Goal: Communication & Community: Answer question/provide support

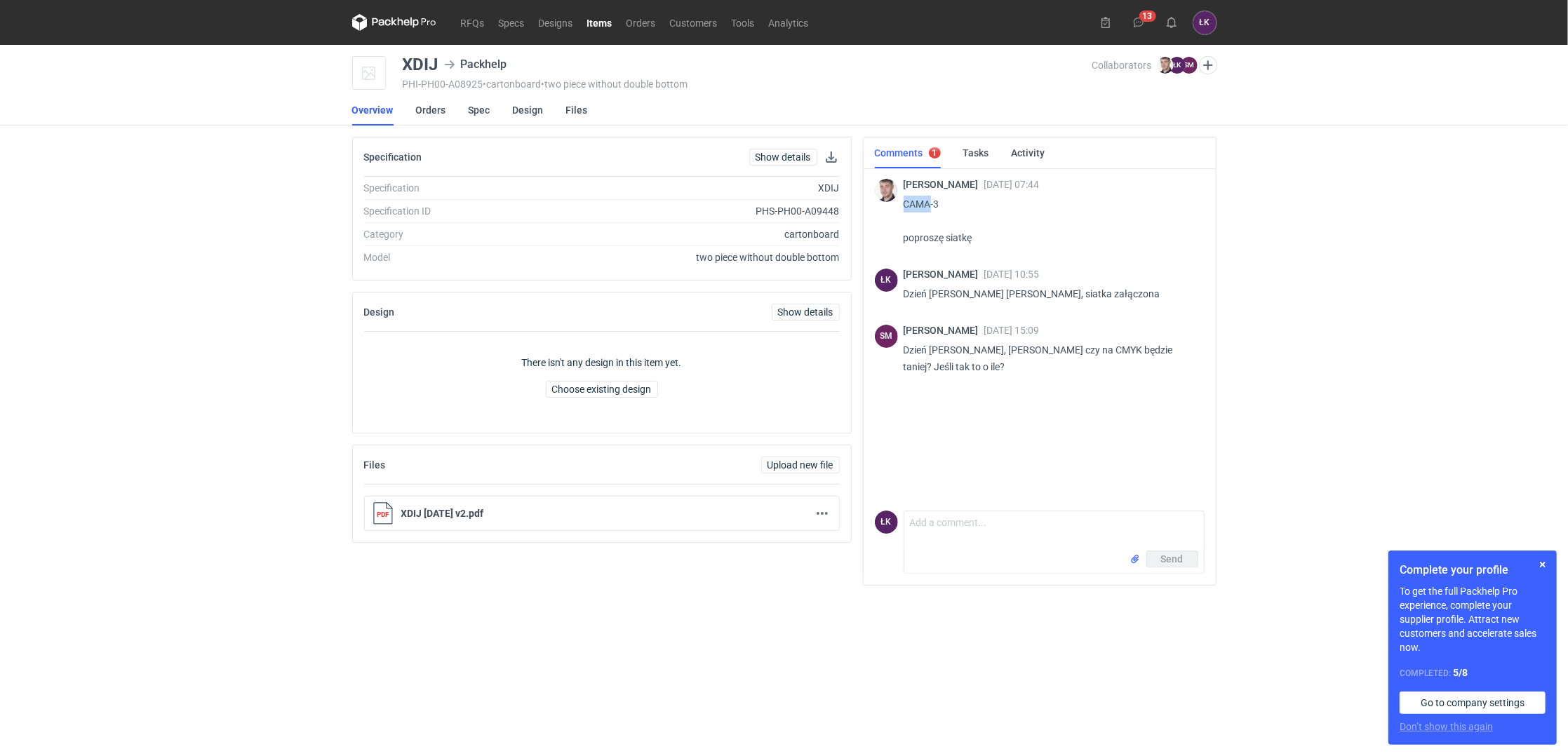
drag, startPoint x: 904, startPoint y: 197, endPoint x: 930, endPoint y: 210, distance: 29.1
click at [930, 210] on p "CAMA-3 poproszę siatkę" at bounding box center [1049, 220] width 290 height 51
copy p "CAMA"
click at [482, 23] on link "RFQs" at bounding box center [473, 23] width 38 height 17
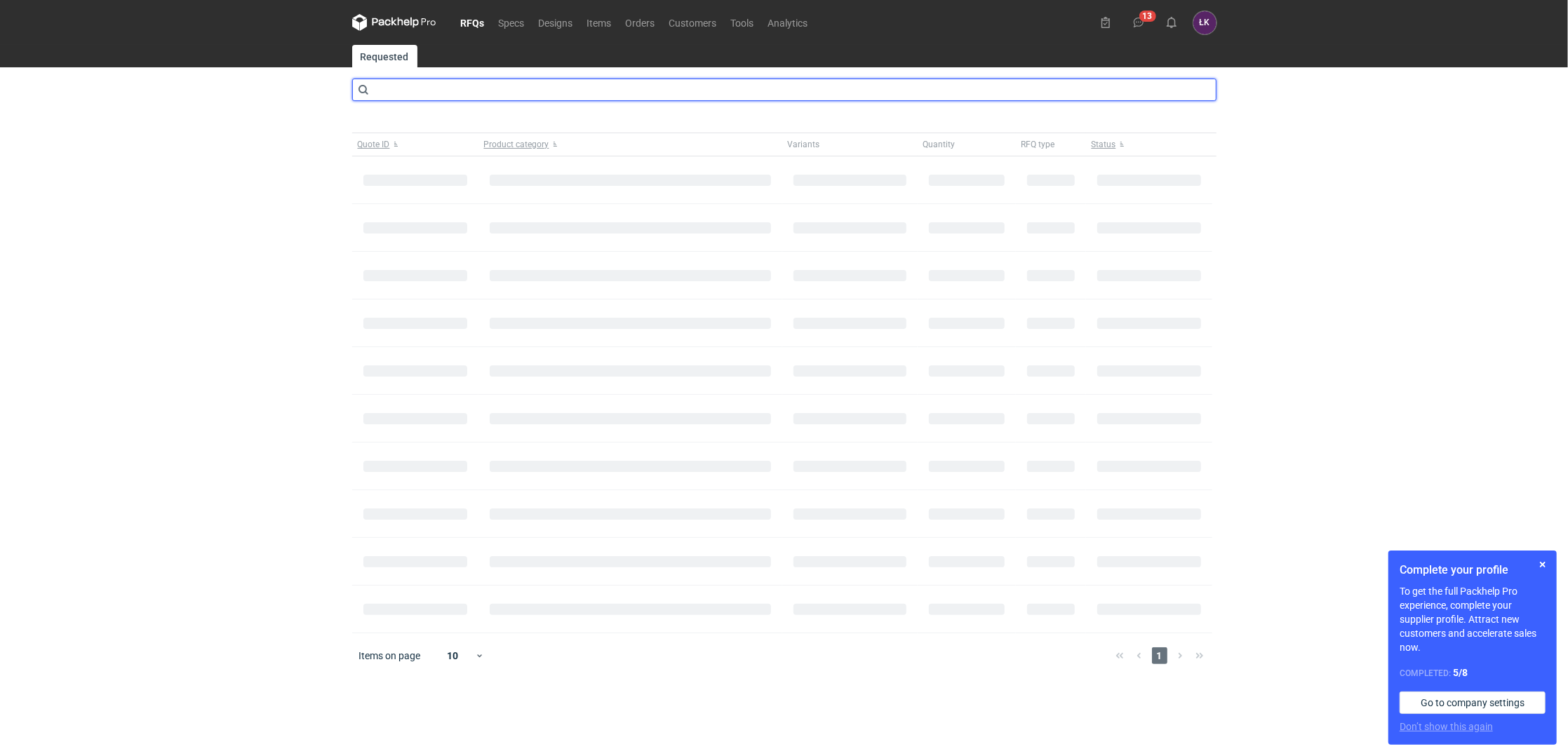
click at [476, 96] on input "text" at bounding box center [784, 90] width 864 height 23
type input "CAMA"
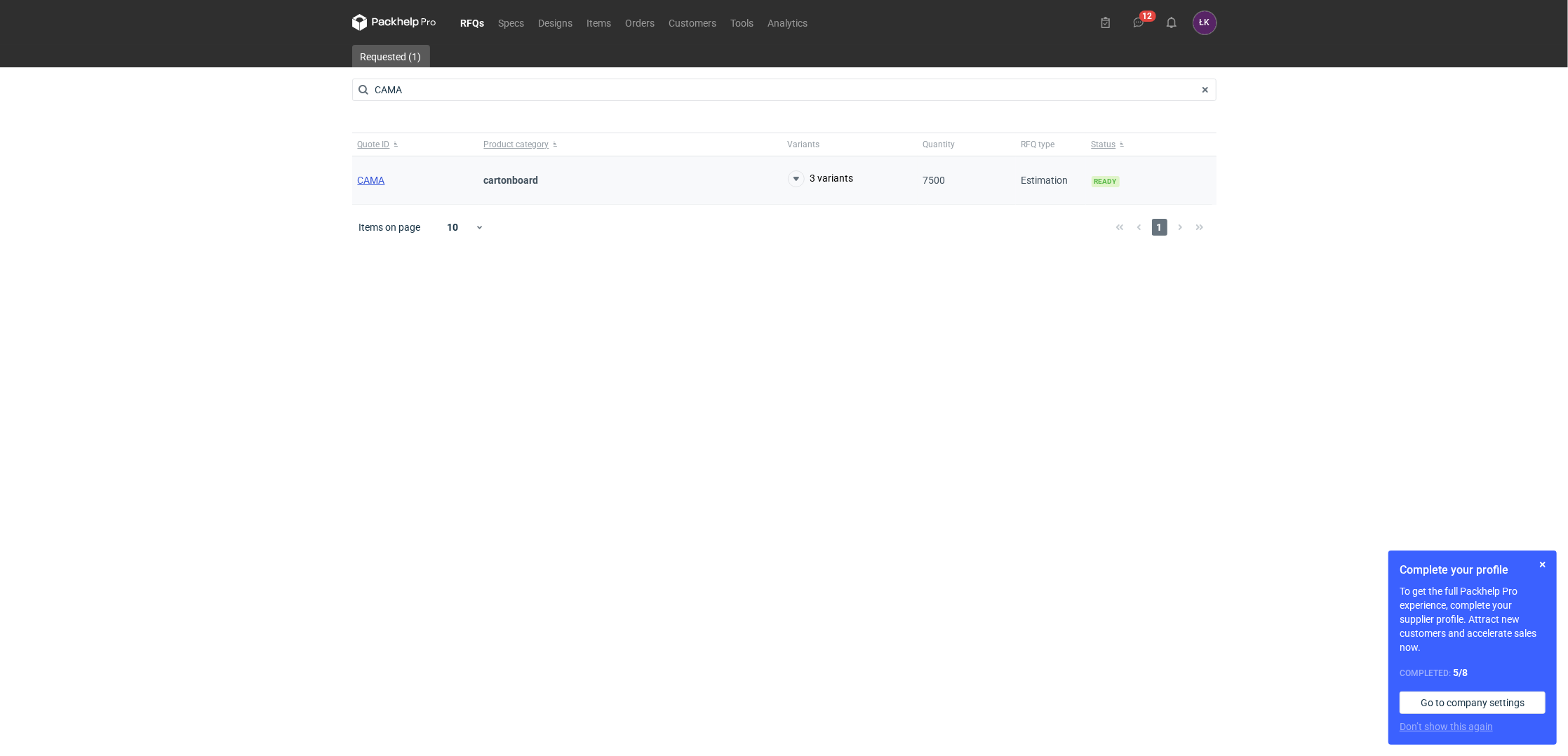
click at [371, 184] on span "CAMA" at bounding box center [371, 180] width 27 height 11
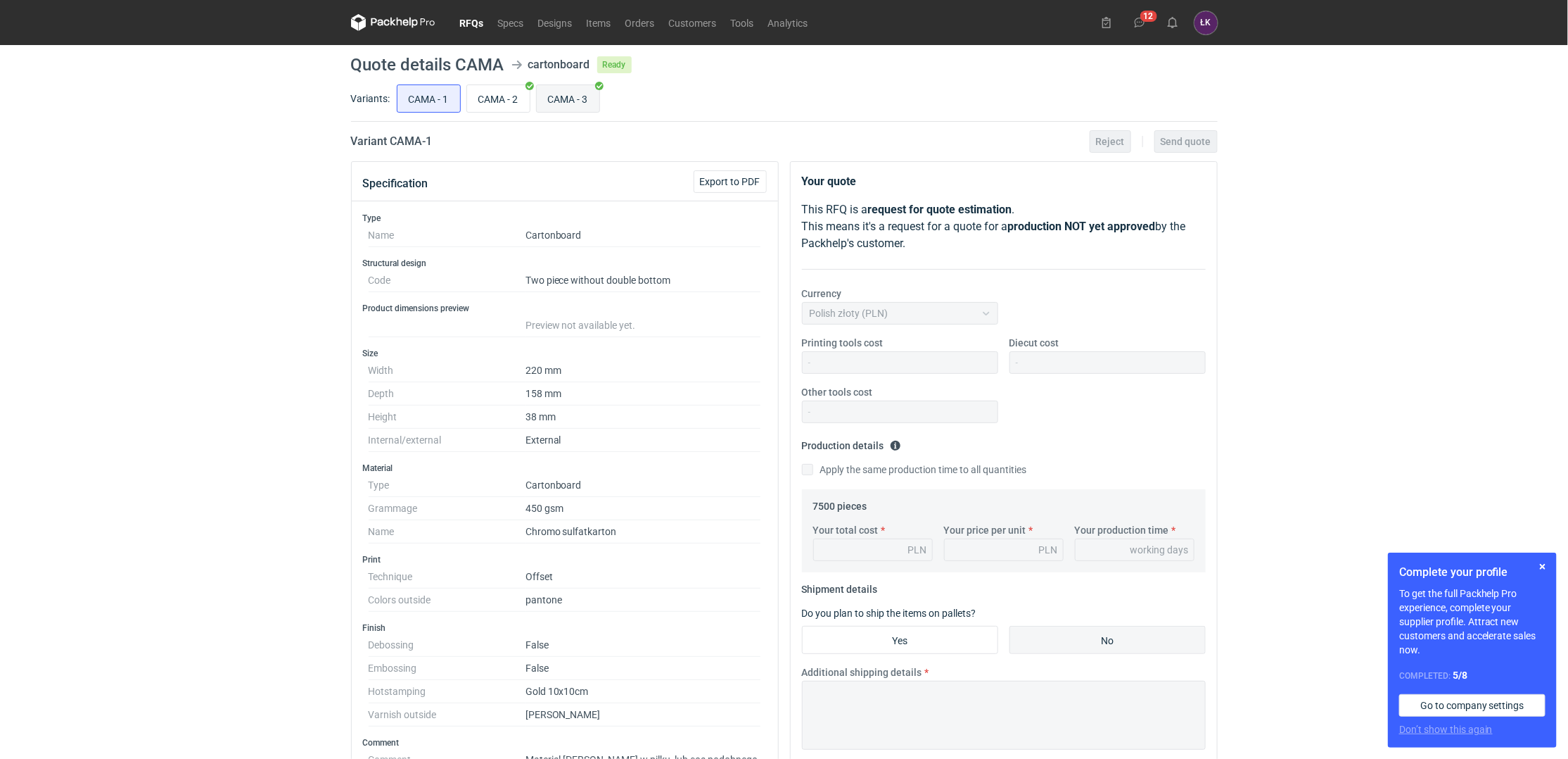
click at [578, 107] on input "CAMA - 3" at bounding box center [568, 98] width 63 height 27
radio input "true"
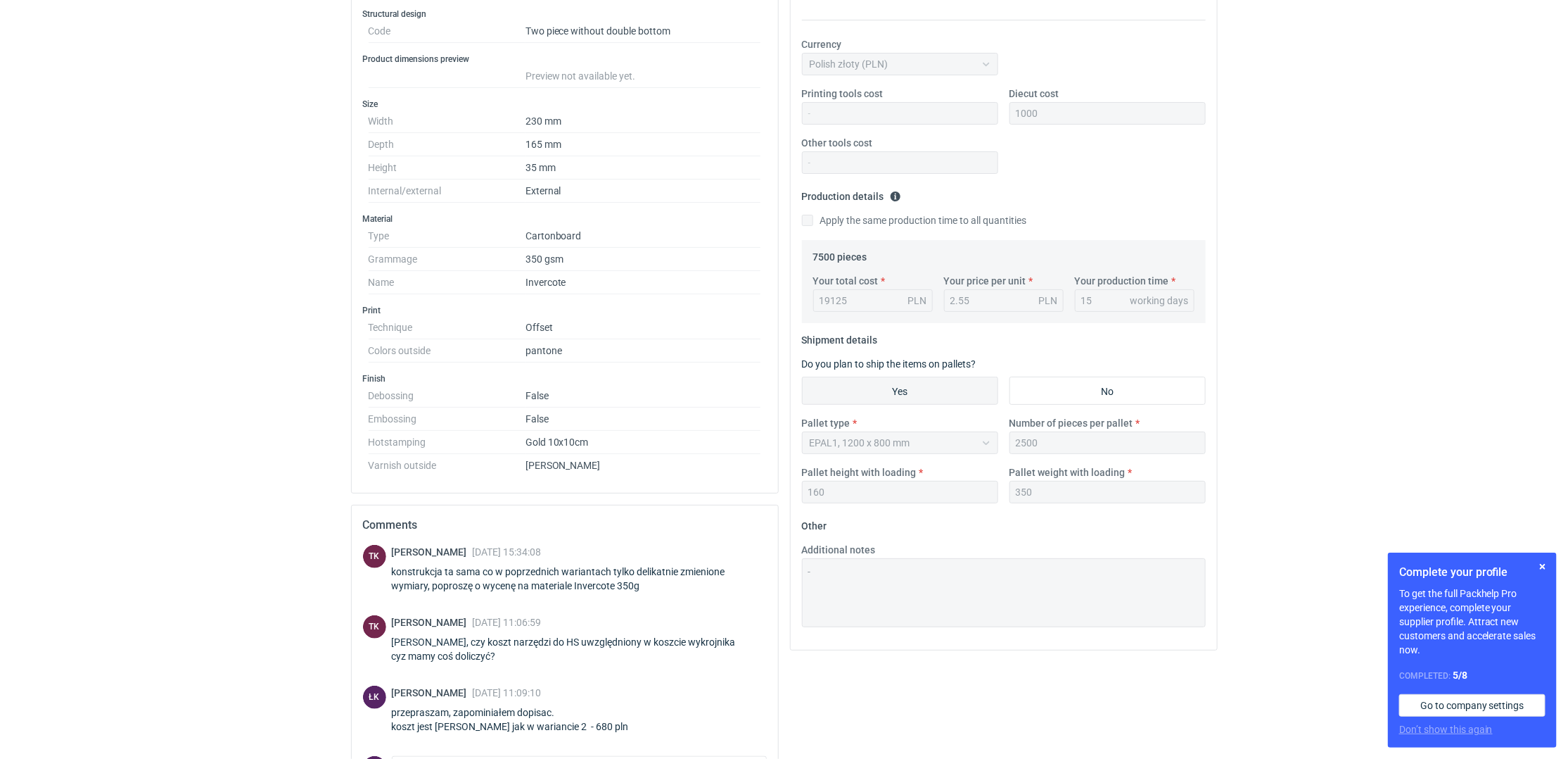
scroll to position [282, 0]
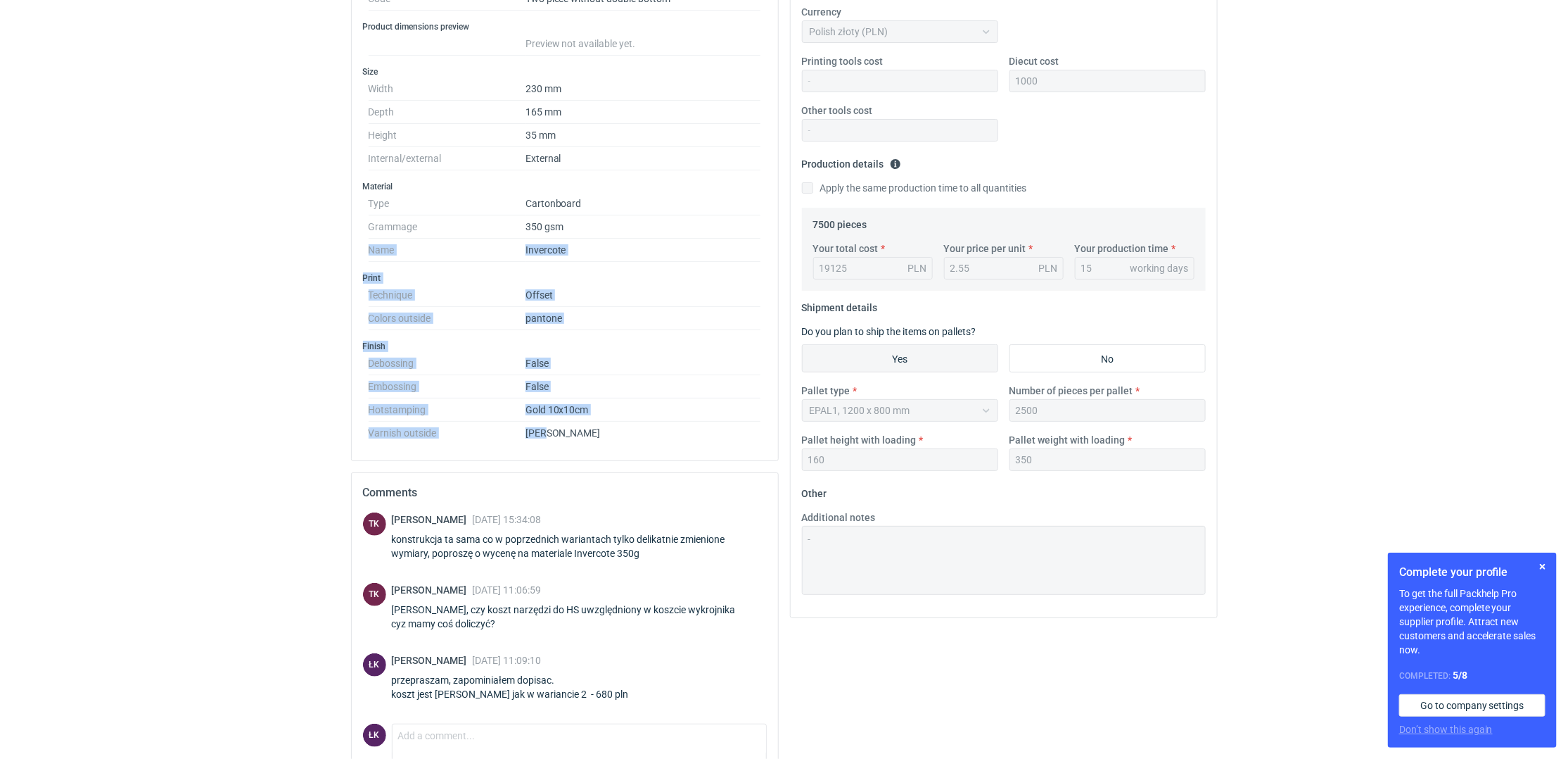
drag, startPoint x: 569, startPoint y: 433, endPoint x: 351, endPoint y: 248, distance: 285.9
click at [352, 248] on div "Type Name Cartonboard Structural design Code Two piece without double bottom Pr…" at bounding box center [565, 190] width 426 height 541
click at [170, 326] on div "RFQs Specs Designs Items Orders Customers Tools Analytics 12 ŁK Łukasz Kowalski…" at bounding box center [784, 98] width 1568 height 759
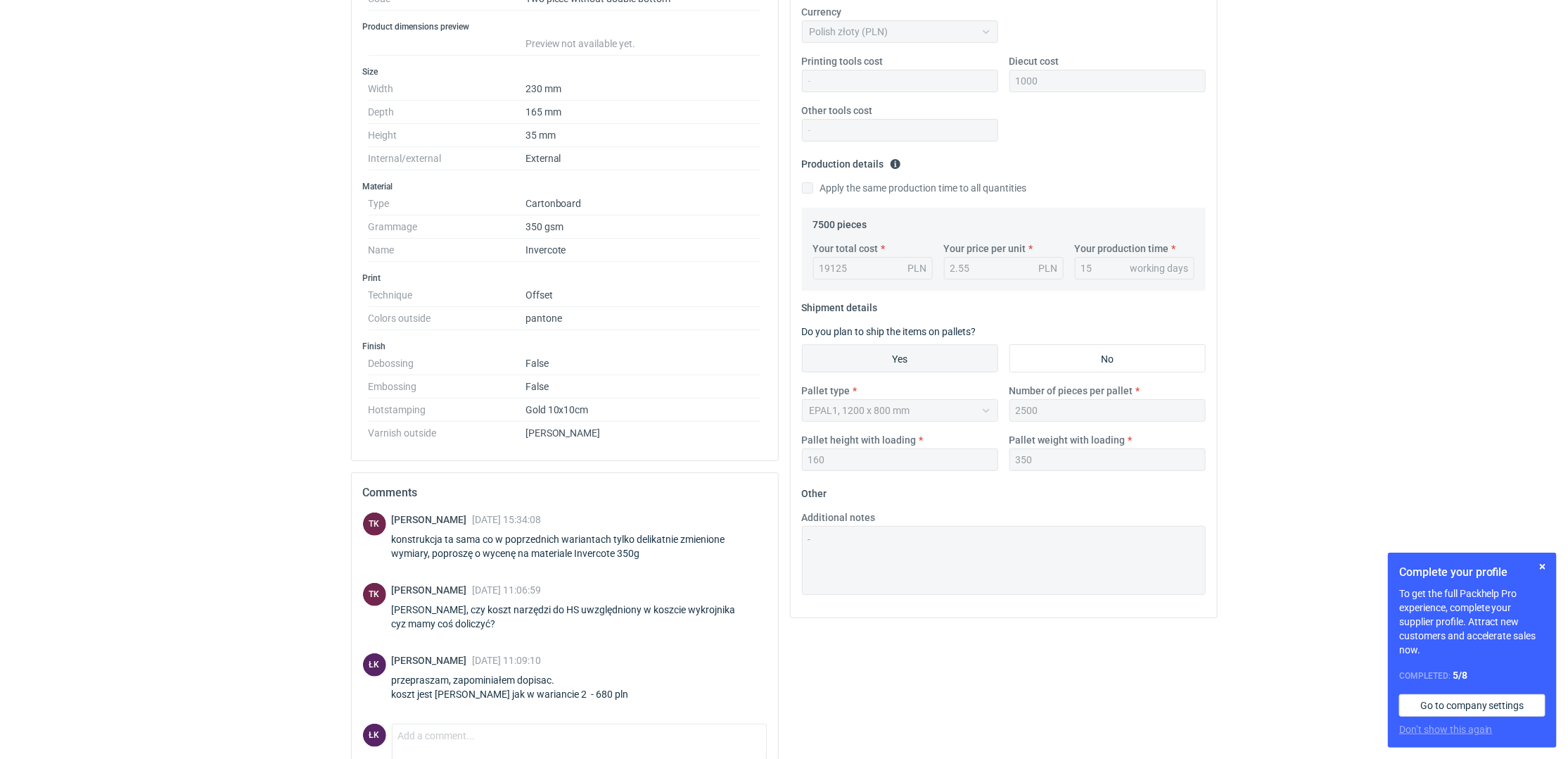
click at [151, 477] on html "RFQs Specs Designs Items Orders Customers Tools Analytics 12 ŁK Łukasz Kowalski…" at bounding box center [784, 98] width 1568 height 759
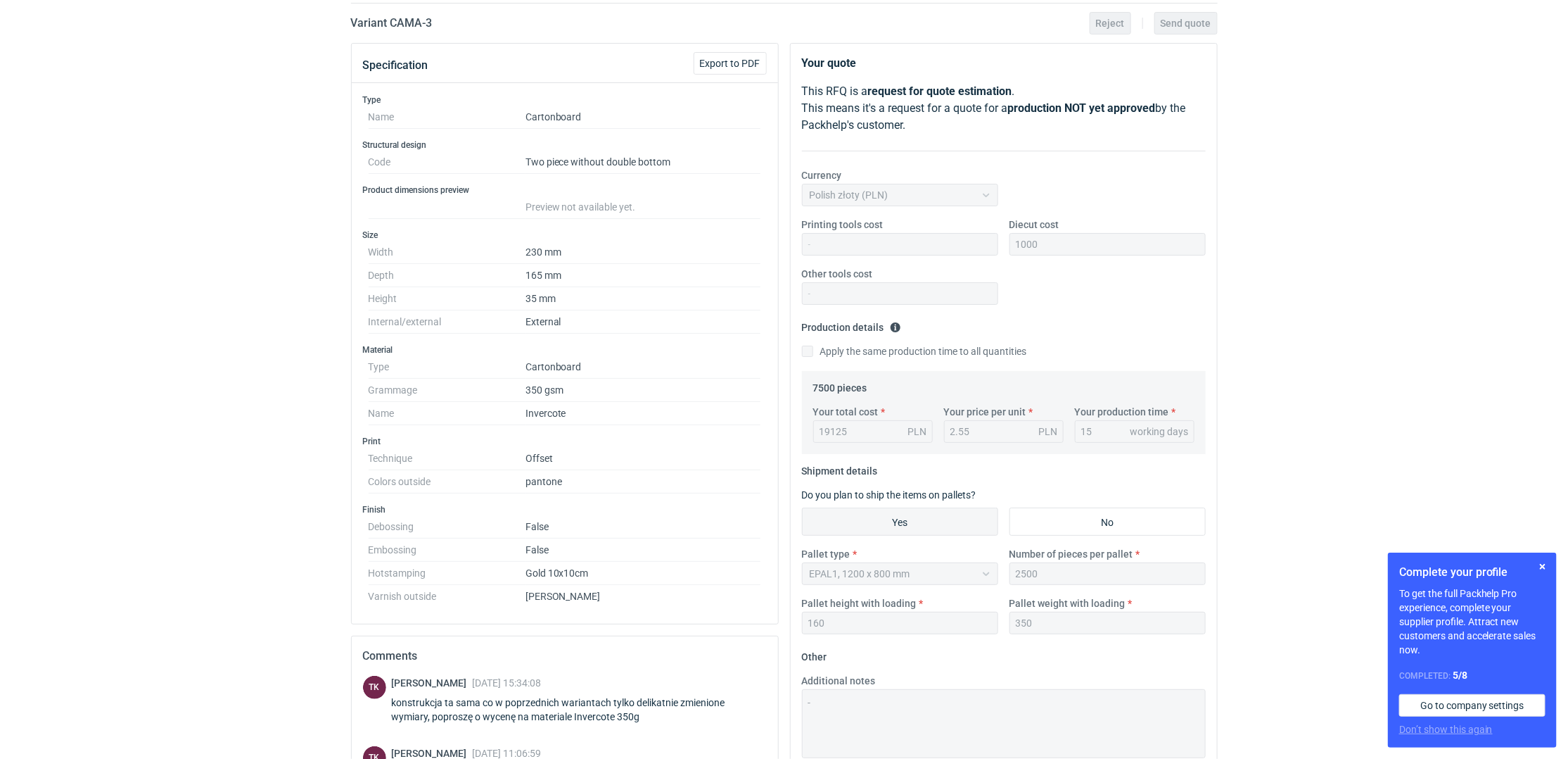
scroll to position [0, 0]
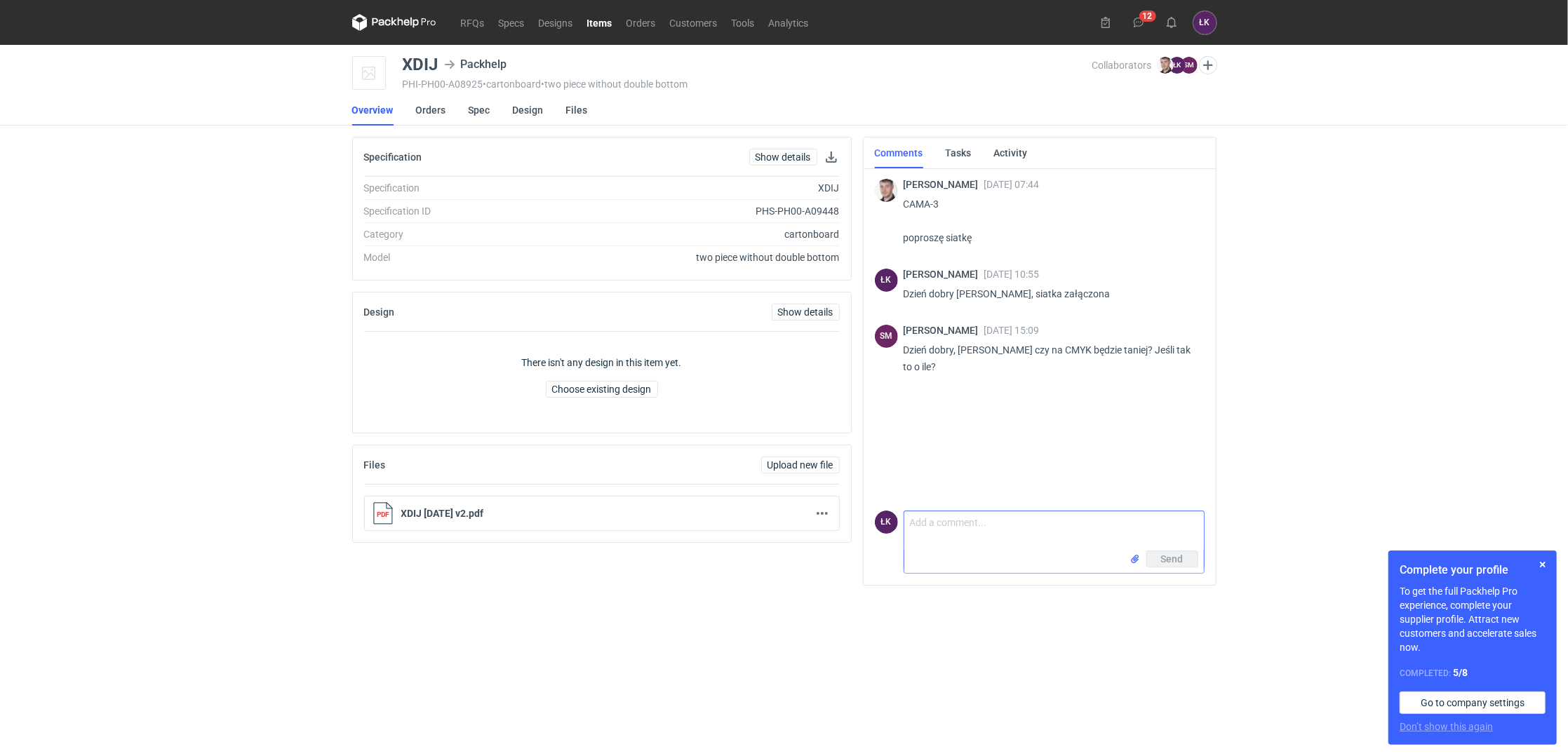
click at [920, 527] on textarea "Comment message" at bounding box center [1054, 530] width 300 height 39
click at [1265, 419] on div "RFQs Specs Designs Items Orders Customers Tools Analytics 12 ŁK Łukasz Kowalski…" at bounding box center [784, 378] width 1568 height 756
click at [1006, 537] on textarea "Panie Sebastianie, Pantone w tej wycenie dużo nie waży, dużo waży materiał SBS." at bounding box center [1054, 530] width 300 height 39
type textarea "[PERSON_NAME], [PERSON_NAME] w tej wycenie dużo nie waży, dużo waży materiał SB…"
click at [1161, 556] on span "Send" at bounding box center [1172, 558] width 23 height 10
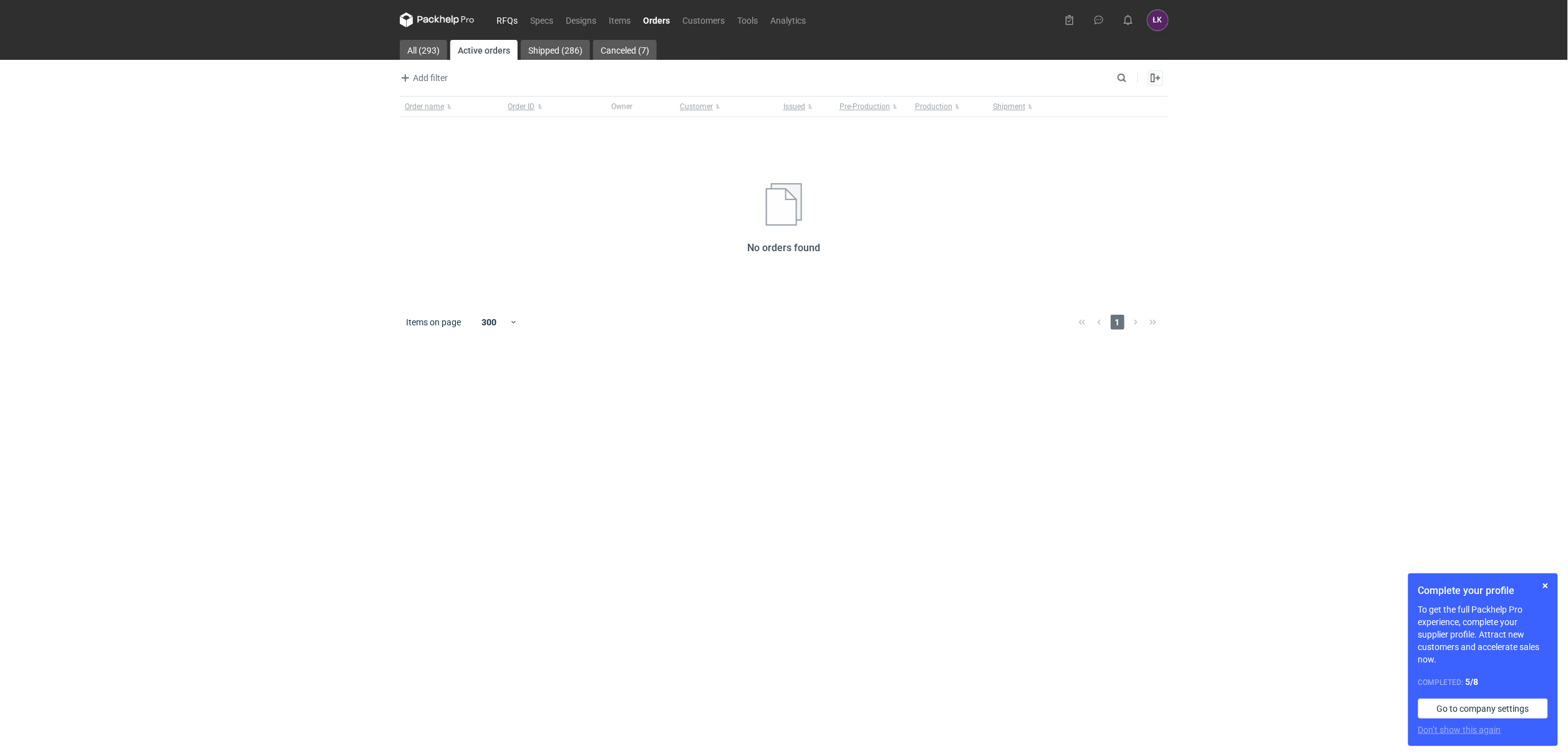
click at [495, 15] on link "RFQs" at bounding box center [507, 20] width 34 height 15
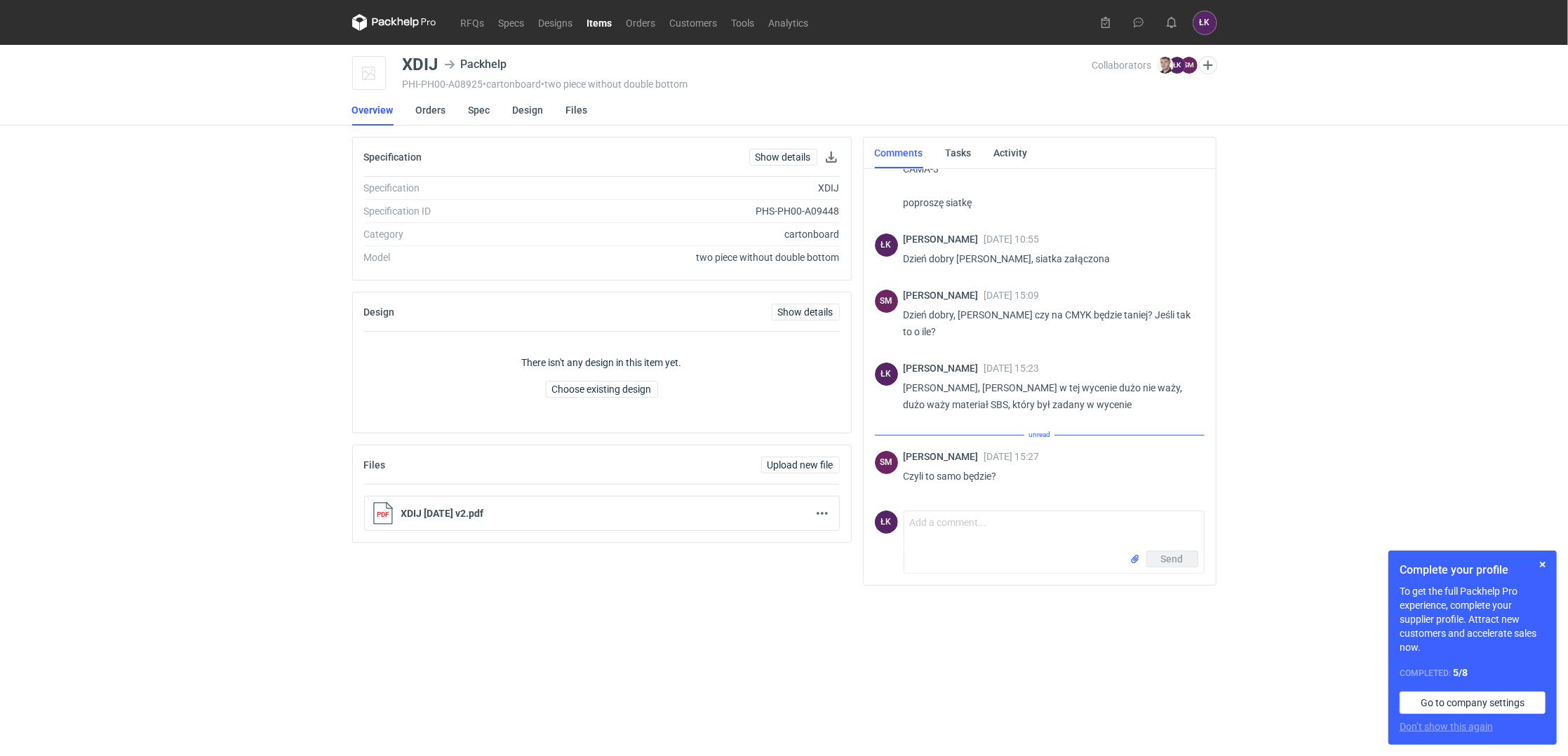
scroll to position [19, 0]
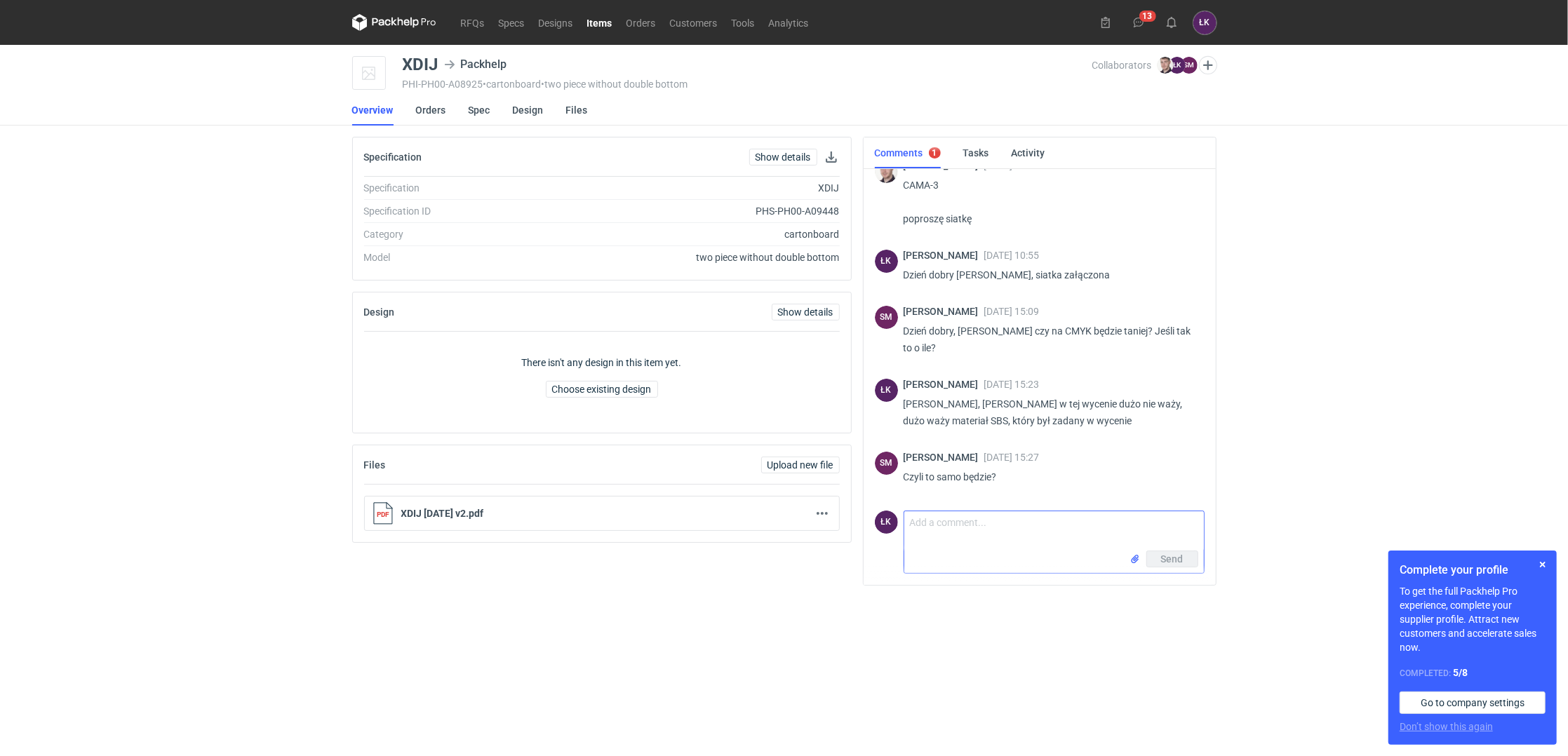
click at [1008, 525] on textarea "Comment message" at bounding box center [1054, 530] width 300 height 39
type textarea "n"
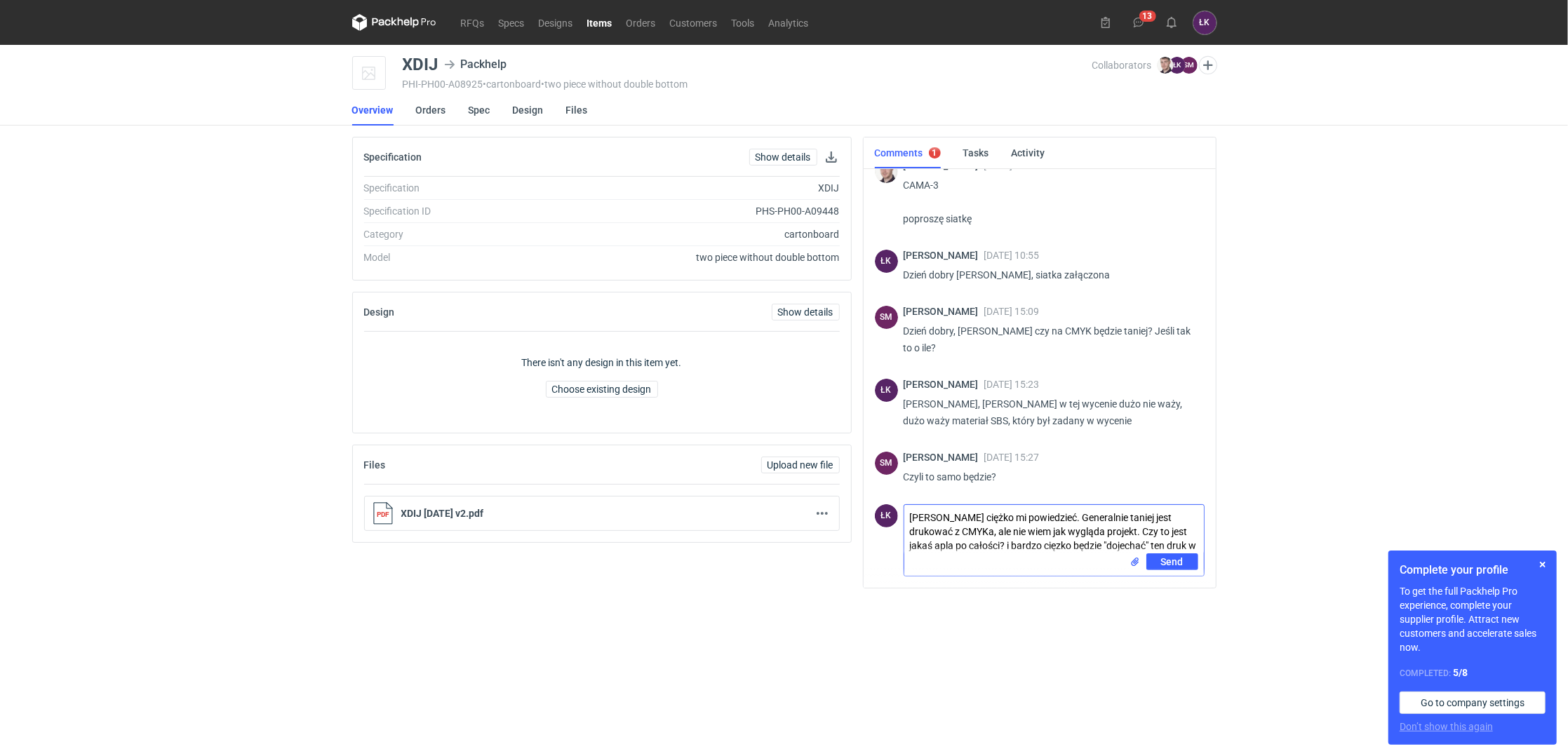
scroll to position [0, 0]
click at [842, 590] on div "Specification Show details Specification XDIJ Specification ID PHS-PH00-A09448 …" at bounding box center [602, 367] width 510 height 460
click at [1148, 535] on textarea "Panie Sebastianie ciężko mi powiedzieć. Generalnie taniej jest drukować z CMYKa…" at bounding box center [1054, 536] width 300 height 63
click at [1125, 543] on textarea "Panie Sebastianie ciężko mi powiedzieć. Generalnie taniej jest drukować z CMYKa…" at bounding box center [1054, 542] width 300 height 76
click at [965, 560] on textarea "Panie Sebastianie ciężko mi powiedzieć. Generalnie taniej jest drukować z CMYKa…" at bounding box center [1054, 542] width 300 height 76
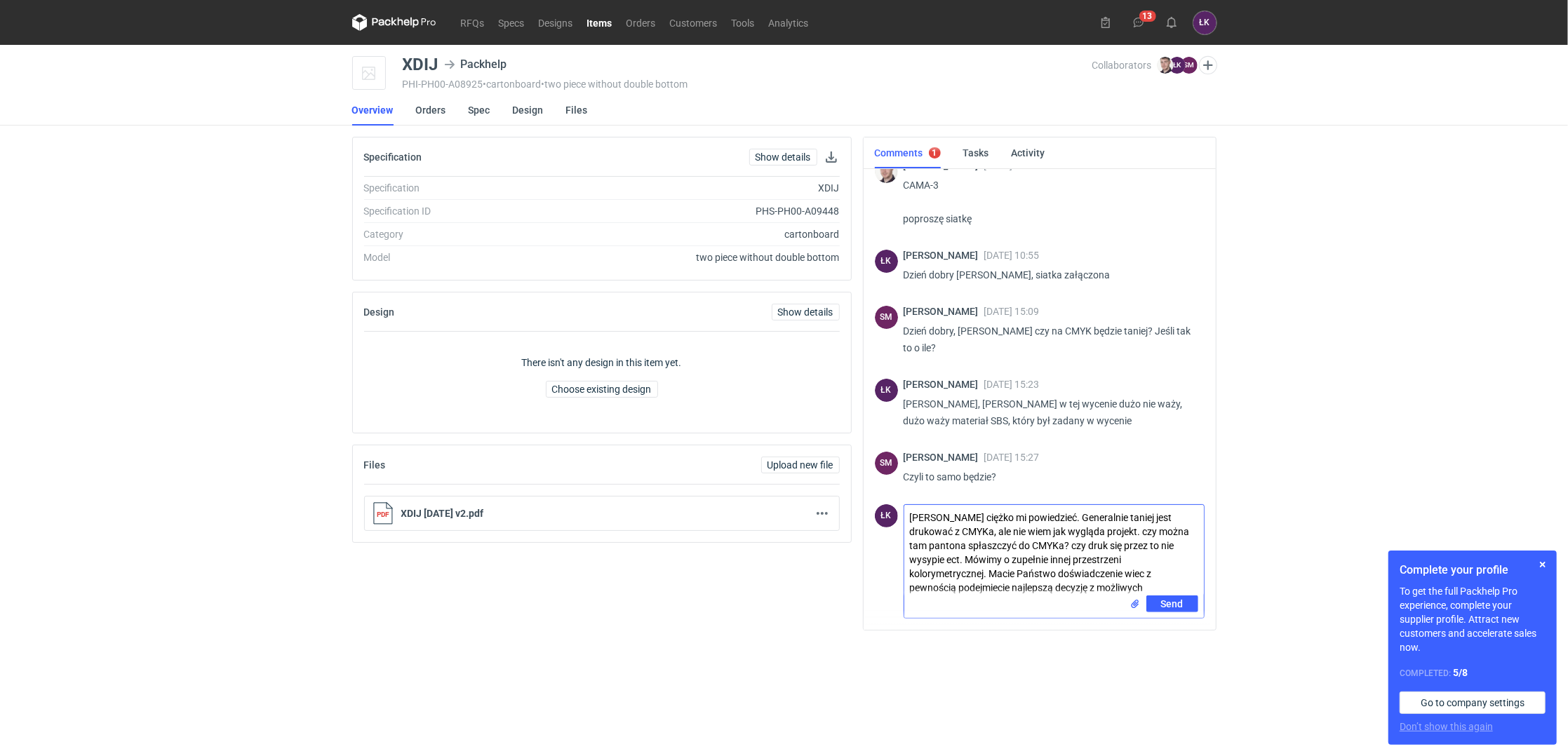
click at [1122, 570] on textarea "Panie Sebastianie ciężko mi powiedzieć. Generalnie taniej jest drukować z CMYKa…" at bounding box center [1054, 550] width 300 height 91
click at [1013, 582] on textarea "Panie Sebastianie ciężko mi powiedzieć. Generalnie taniej jest drukować z CMYKa…" at bounding box center [1054, 550] width 300 height 91
click at [1191, 592] on textarea "Panie Sebastianie ciężko mi powiedzieć. Generalnie taniej jest drukować z CMYKa…" at bounding box center [1054, 557] width 300 height 104
type textarea "[PERSON_NAME] ciężko mi powiedzieć. Generalnie taniej jest drukować z CMYKa, al…"
click at [1165, 619] on span "Send" at bounding box center [1172, 617] width 23 height 10
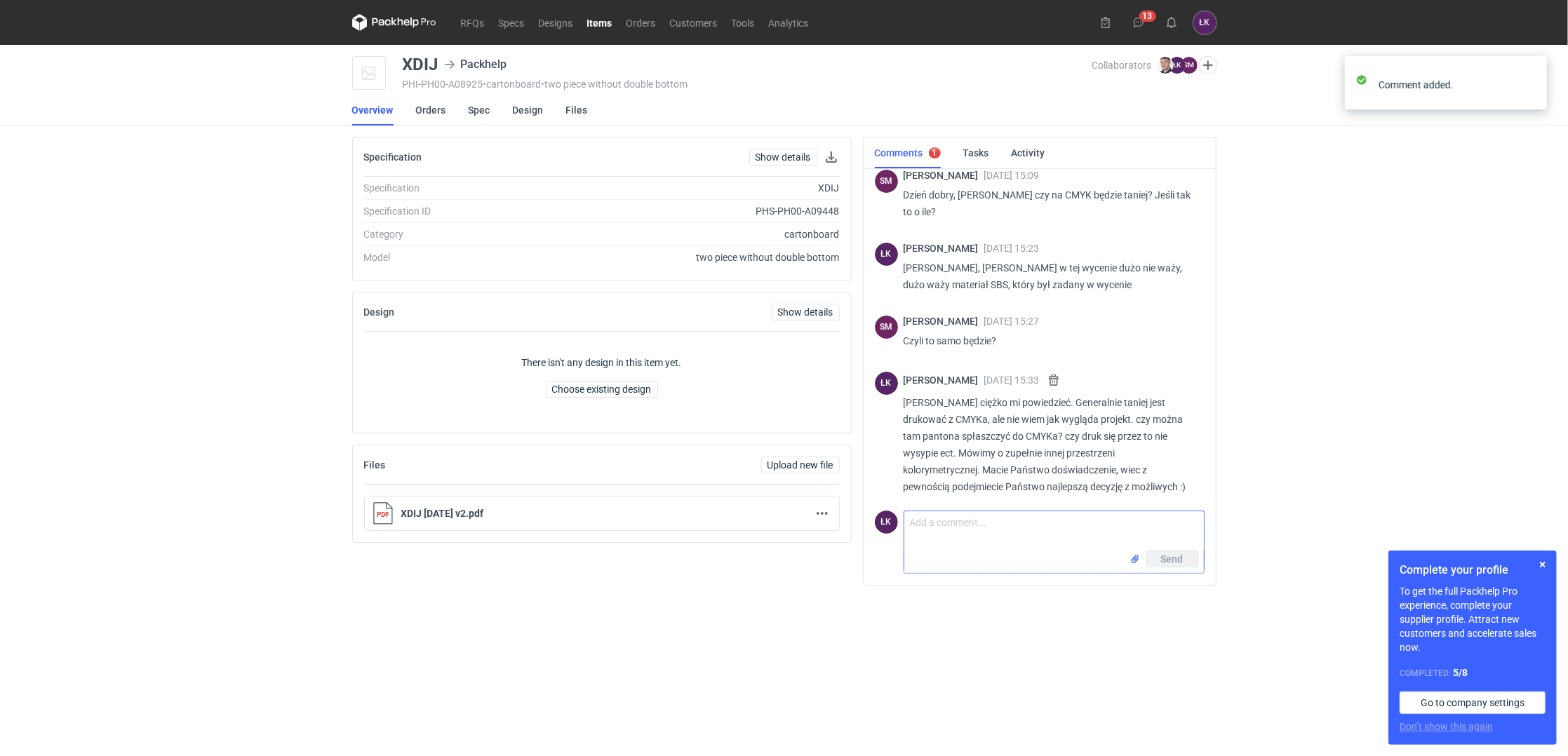
scroll to position [182, 0]
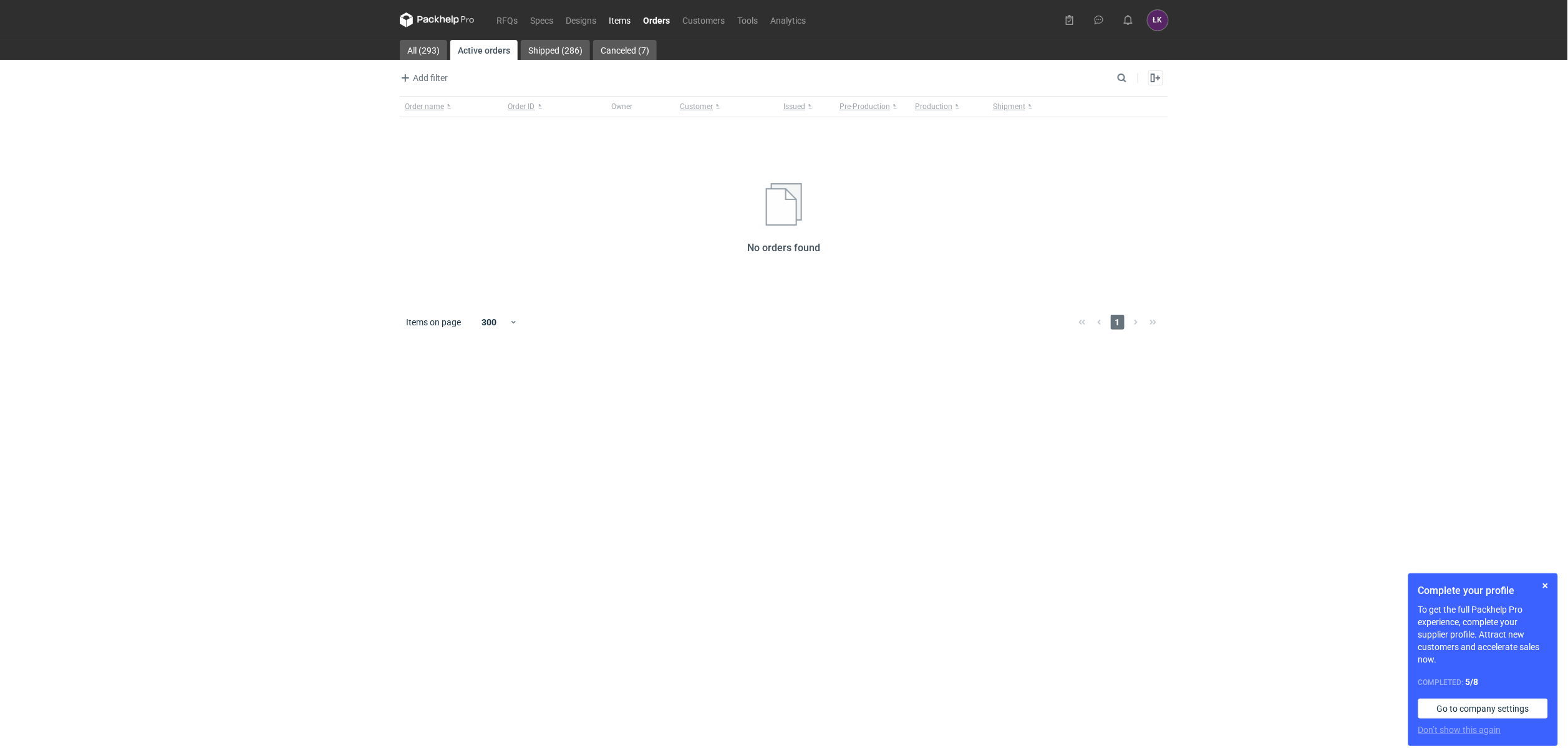
click at [628, 13] on link "Items" at bounding box center [620, 20] width 34 height 15
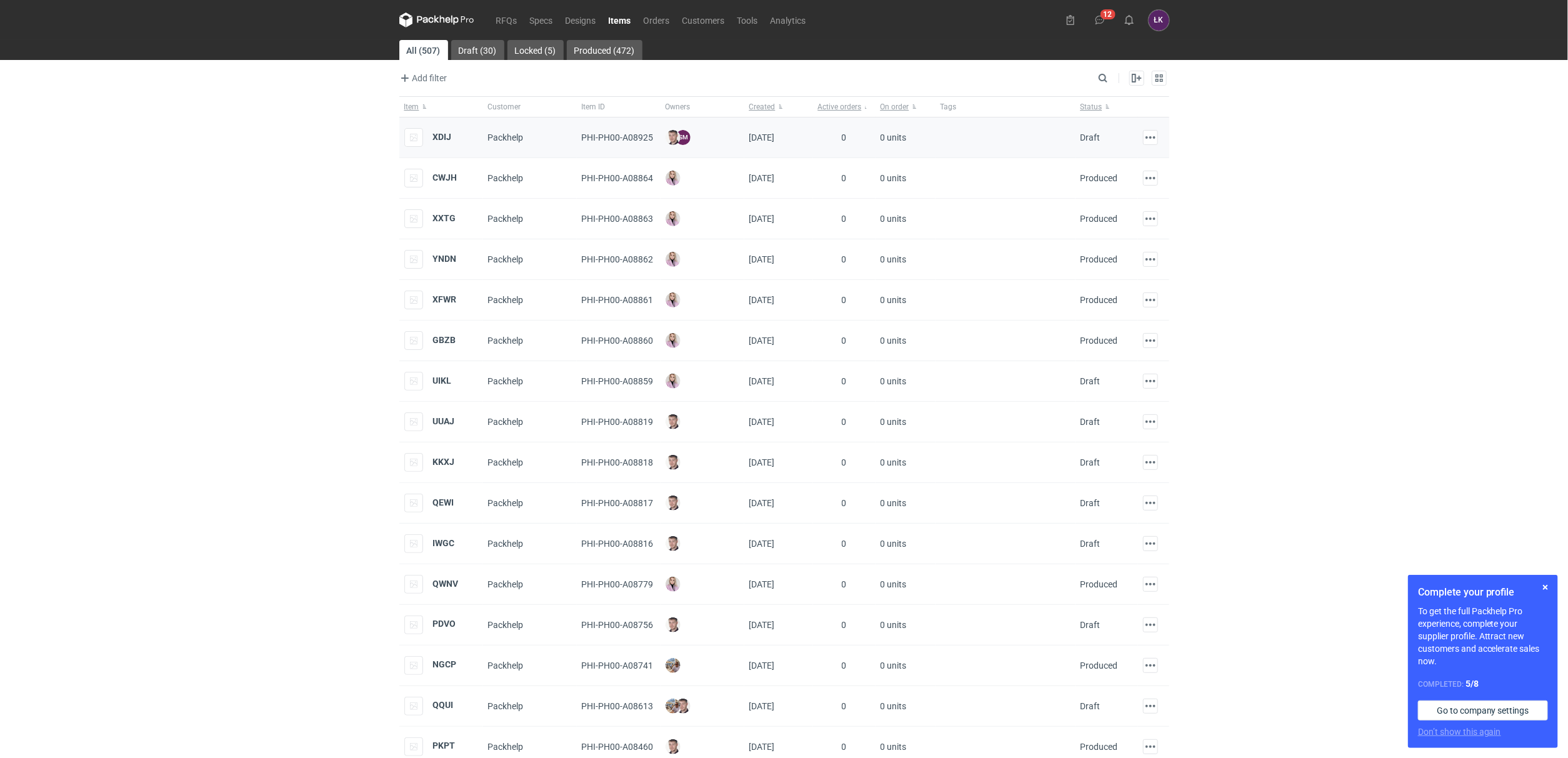
click at [452, 132] on div "XDIJ" at bounding box center [441, 138] width 84 height 40
click at [443, 141] on strong "XDIJ" at bounding box center [443, 137] width 19 height 10
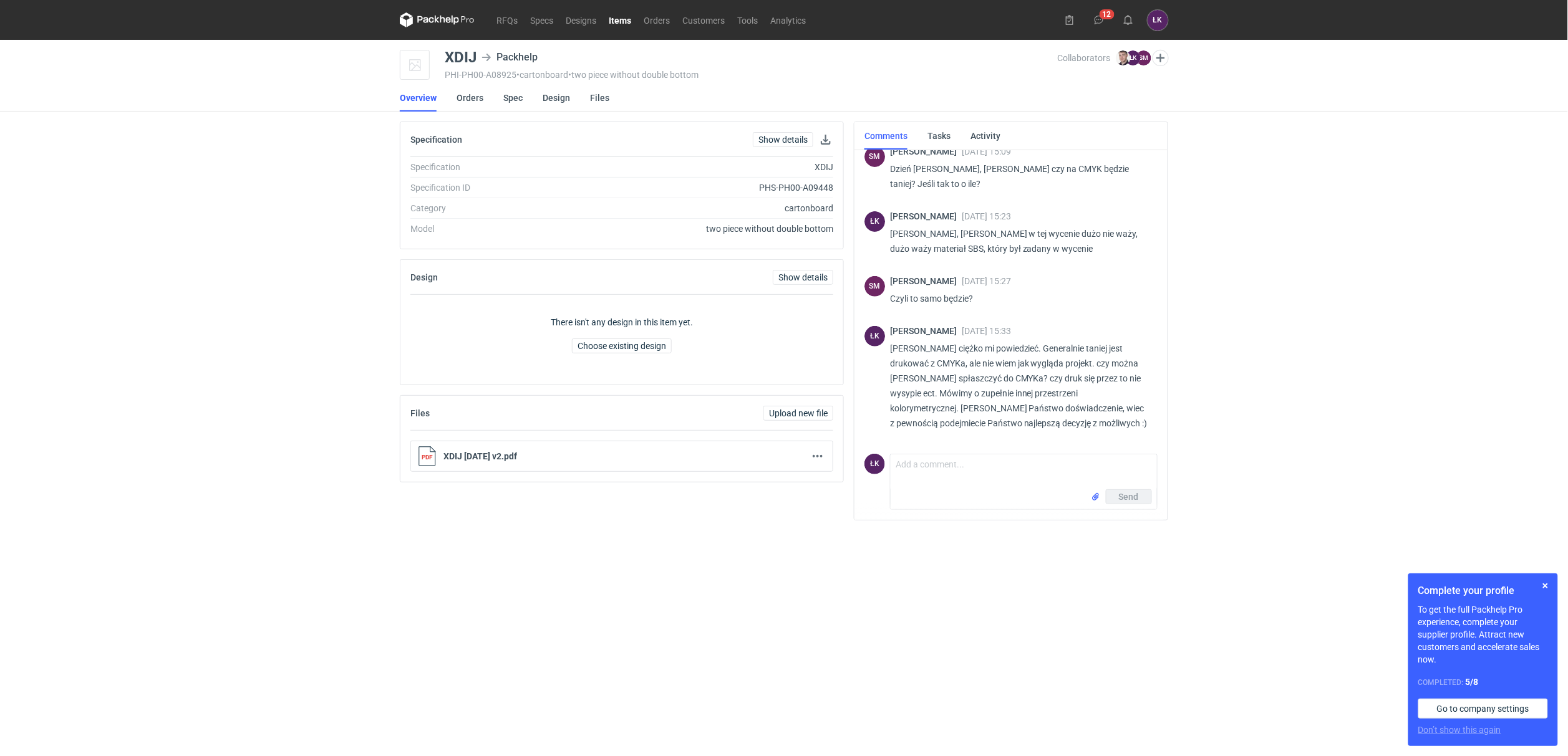
scroll to position [156, 0]
click at [316, 292] on div "RFQs Specs Designs Items Orders Customers Tools Analytics 12 [PERSON_NAME] Kowa…" at bounding box center [784, 378] width 1568 height 756
click at [1321, 396] on div "RFQs Specs Designs Items Orders Customers Tools Analytics 12 [PERSON_NAME] Kowa…" at bounding box center [784, 378] width 1568 height 756
click at [1164, 18] on figcaption "ŁK" at bounding box center [1158, 20] width 21 height 21
click at [1295, 280] on div "RFQs Specs Designs Items Orders Customers Tools Analytics 12 [PERSON_NAME] Kowa…" at bounding box center [784, 378] width 1568 height 756
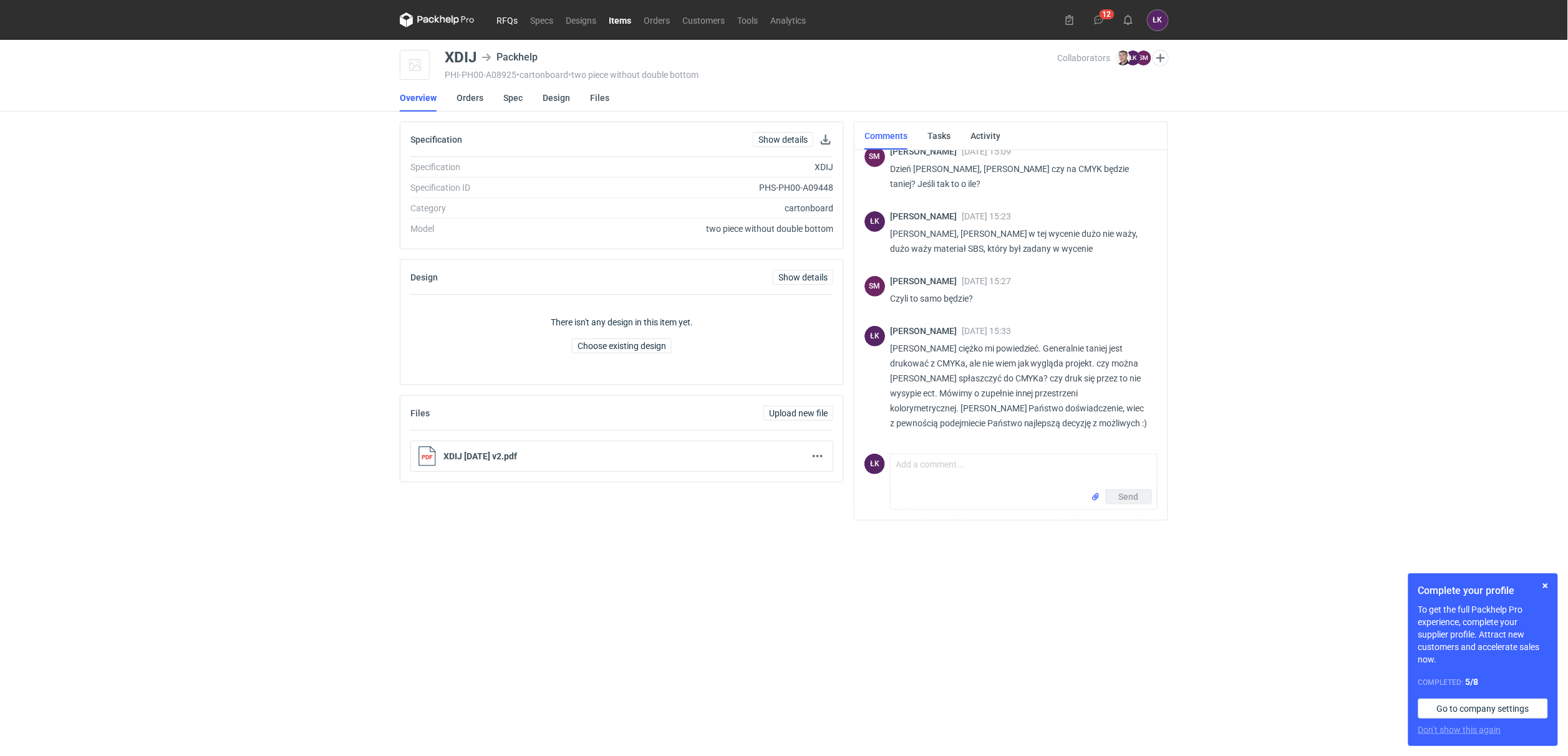
click at [511, 26] on link "RFQs" at bounding box center [507, 20] width 34 height 15
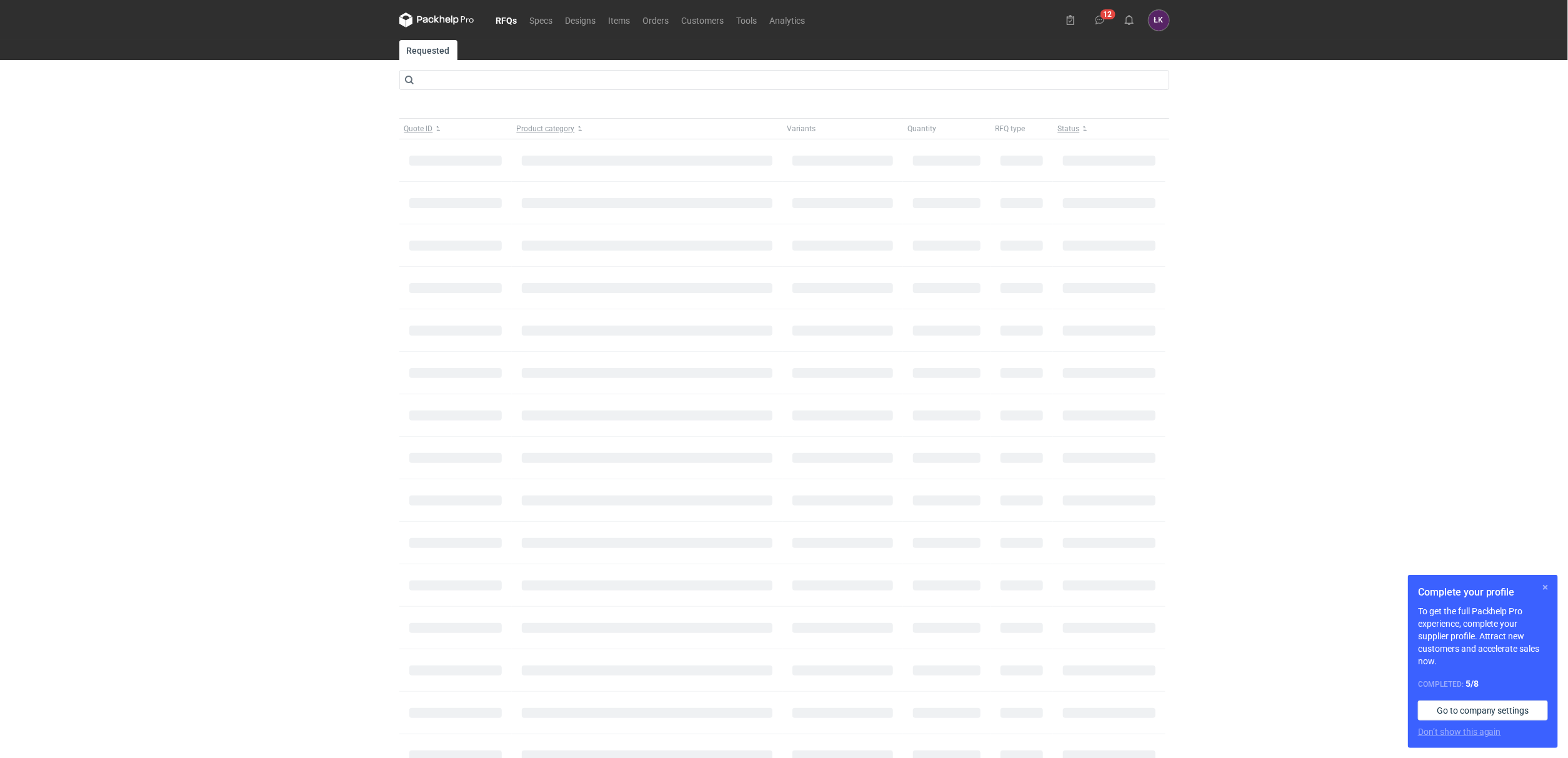
click at [1545, 585] on button "button" at bounding box center [1546, 587] width 15 height 15
click at [1283, 450] on div "RFQs Specs Designs Items Orders Customers Tools Analytics 12 [PERSON_NAME] Kowa…" at bounding box center [784, 379] width 1568 height 758
